Goal: Information Seeking & Learning: Learn about a topic

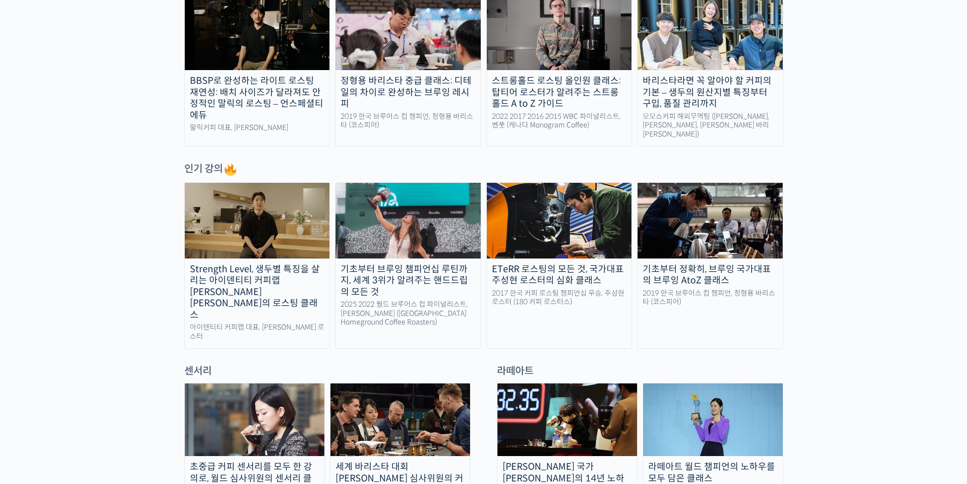
scroll to position [406, 0]
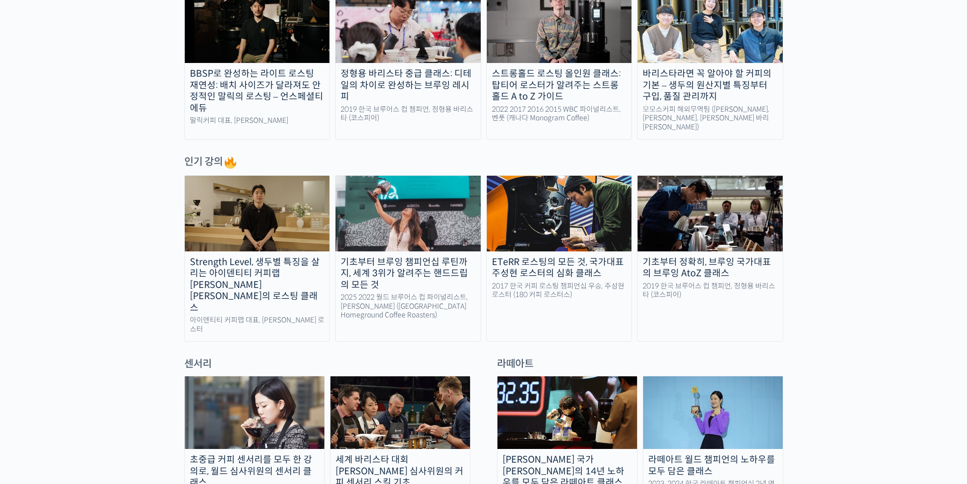
click at [252, 231] on img at bounding box center [257, 213] width 145 height 75
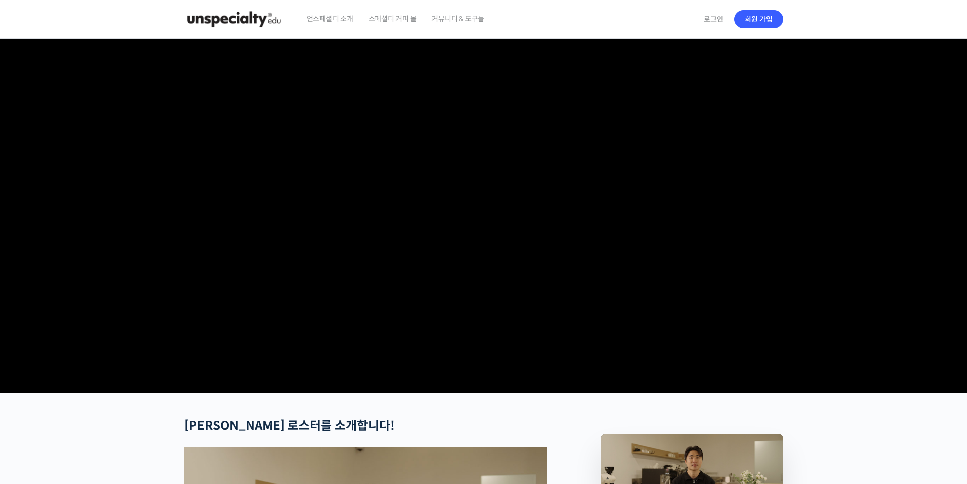
click at [459, 17] on span "커뮤니티 & 도구들" at bounding box center [458, 18] width 53 height 39
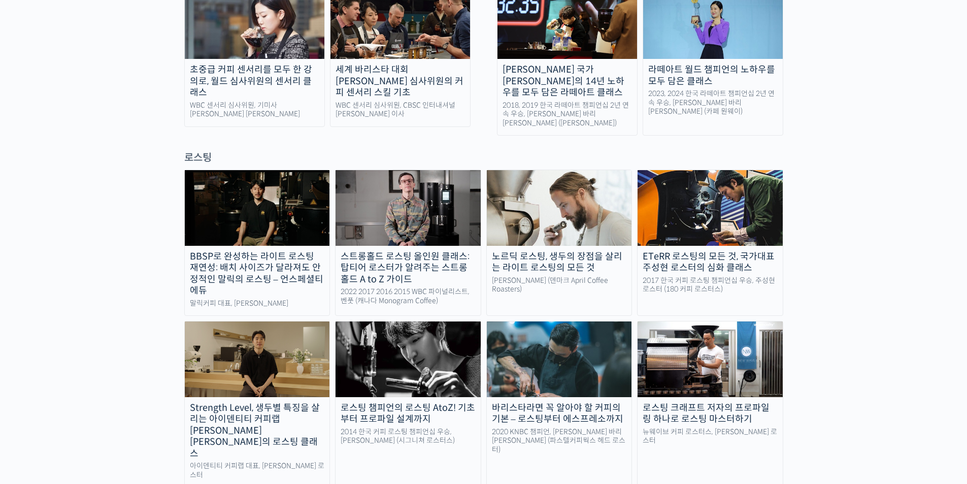
scroll to position [711, 0]
